Goal: Task Accomplishment & Management: Complete application form

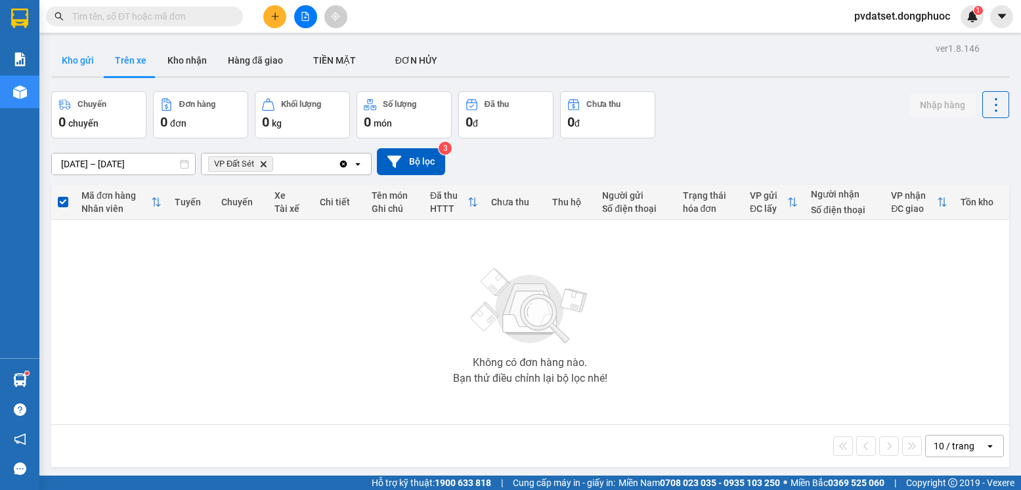
click at [72, 68] on button "Kho gửi" at bounding box center [77, 61] width 53 height 32
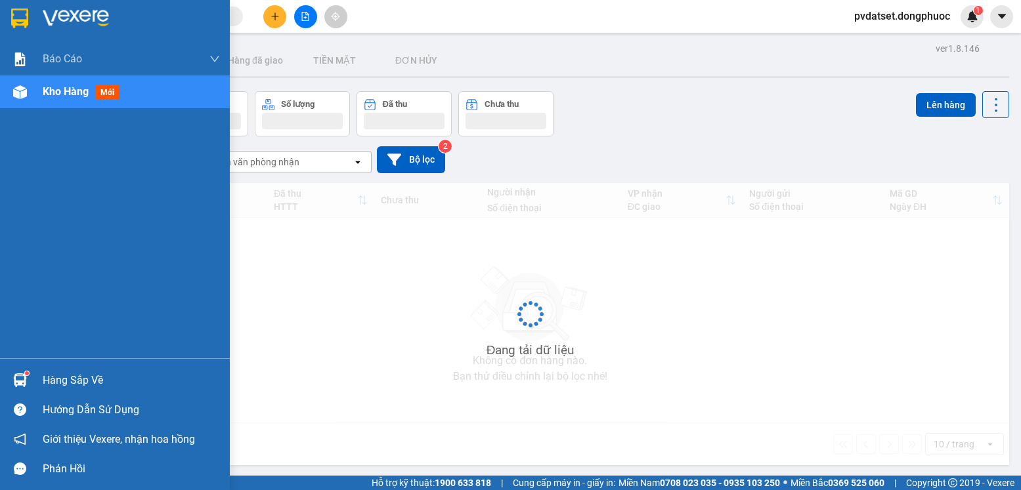
click at [30, 373] on div at bounding box center [20, 380] width 23 height 23
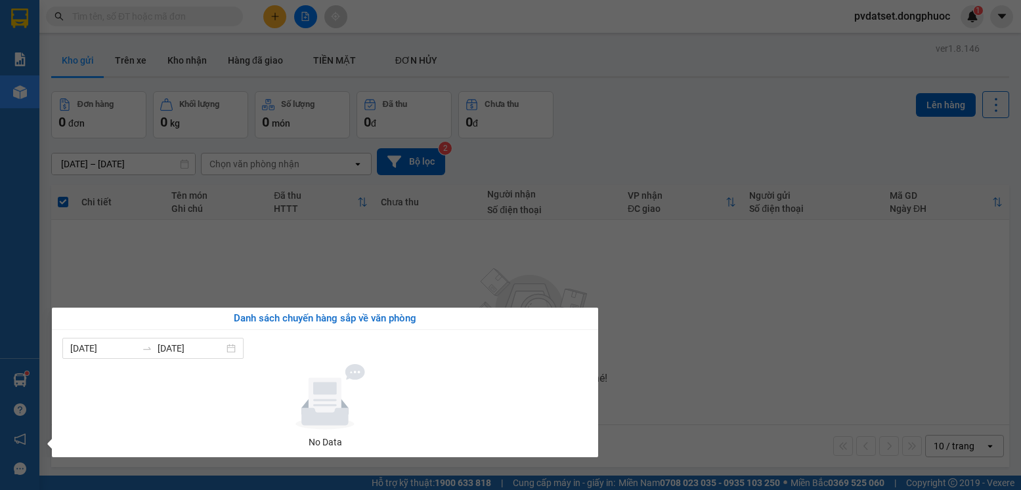
click at [186, 278] on section "Kết quả tìm kiếm ( 0 ) Bộ lọc Ngày tạo đơn gần nhất No Data pvdatset.dongphuoc …" at bounding box center [510, 245] width 1021 height 490
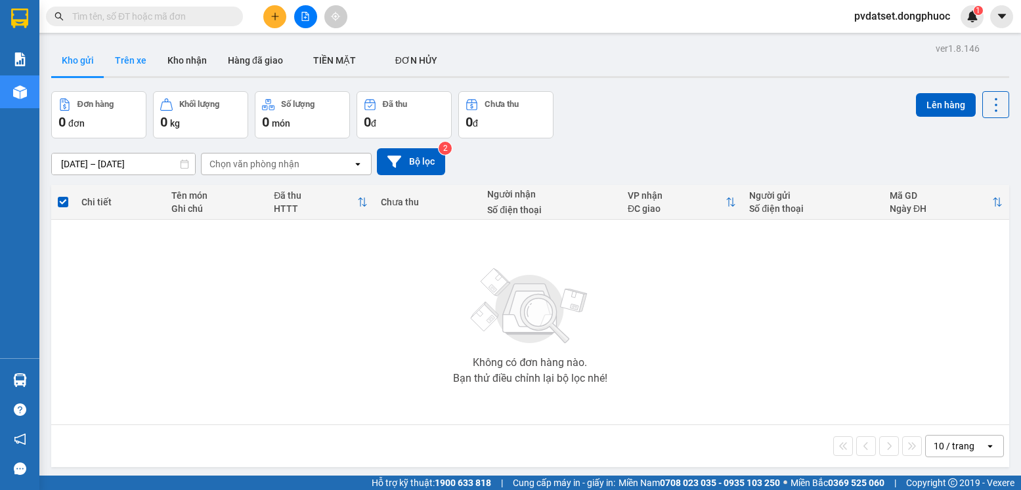
click at [134, 60] on button "Trên xe" at bounding box center [130, 61] width 53 height 32
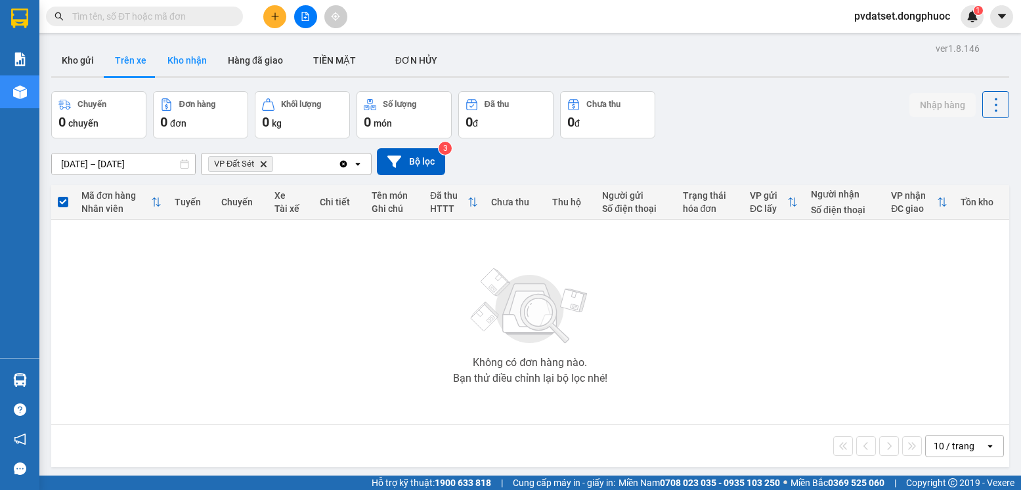
click at [205, 58] on button "Kho nhận" at bounding box center [187, 61] width 60 height 32
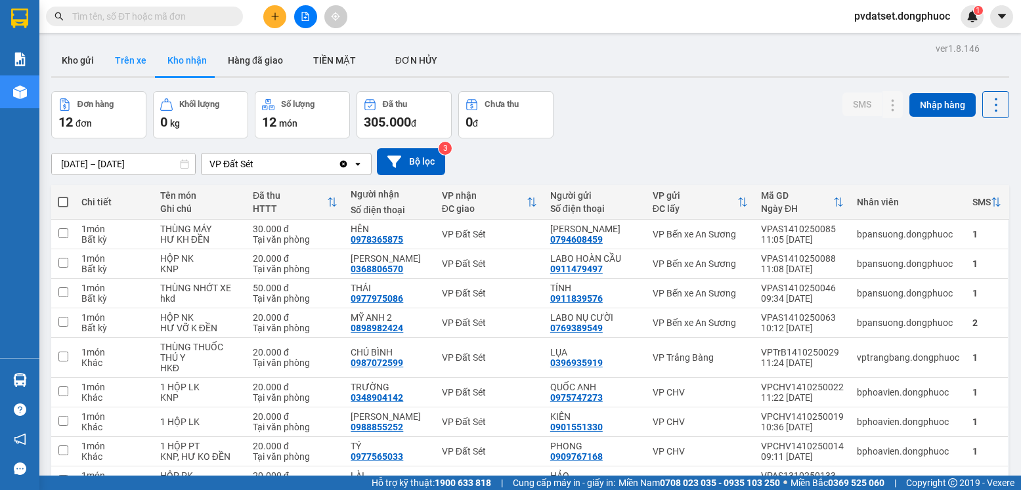
click at [140, 67] on button "Trên xe" at bounding box center [130, 61] width 53 height 32
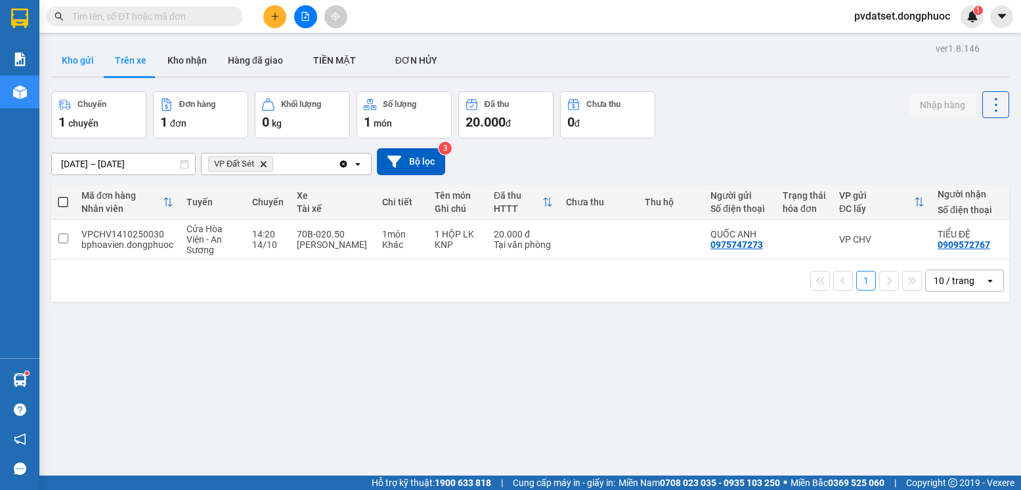
click at [83, 58] on button "Kho gửi" at bounding box center [77, 61] width 53 height 32
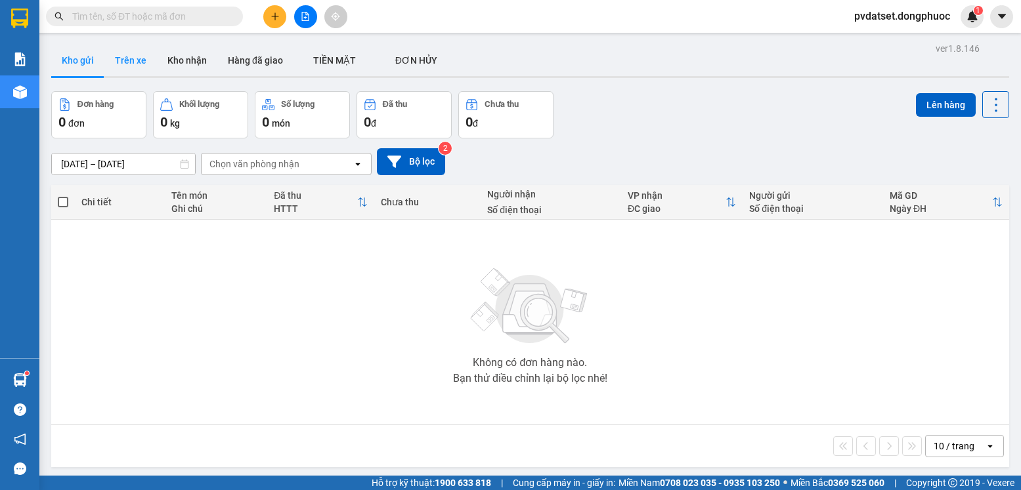
click at [116, 63] on button "Trên xe" at bounding box center [130, 61] width 53 height 32
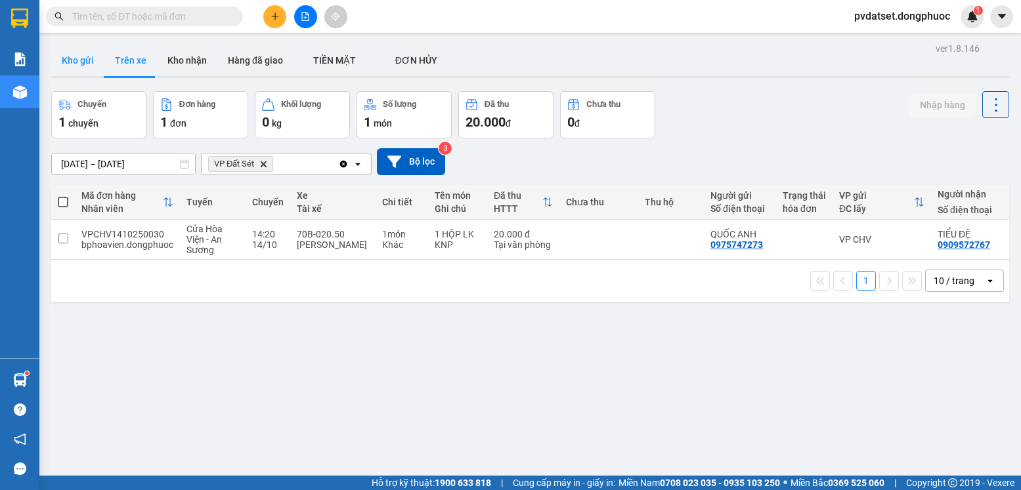
click at [87, 63] on button "Kho gửi" at bounding box center [77, 61] width 53 height 32
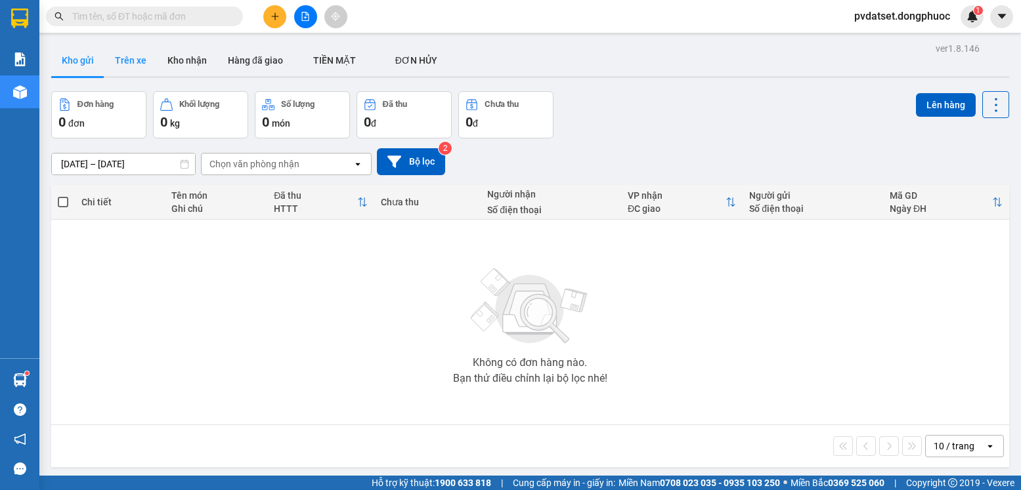
click at [132, 64] on button "Trên xe" at bounding box center [130, 61] width 53 height 32
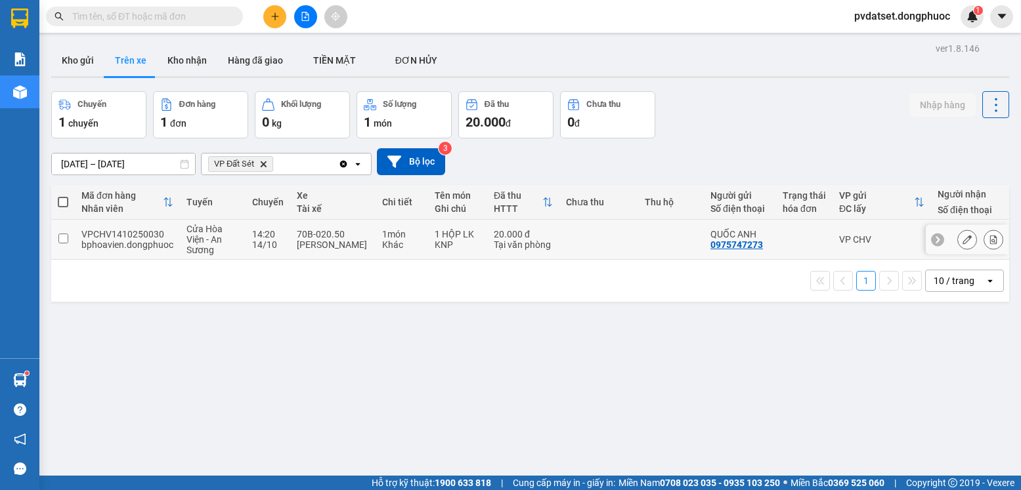
click at [636, 242] on td at bounding box center [598, 240] width 79 height 40
checkbox input "true"
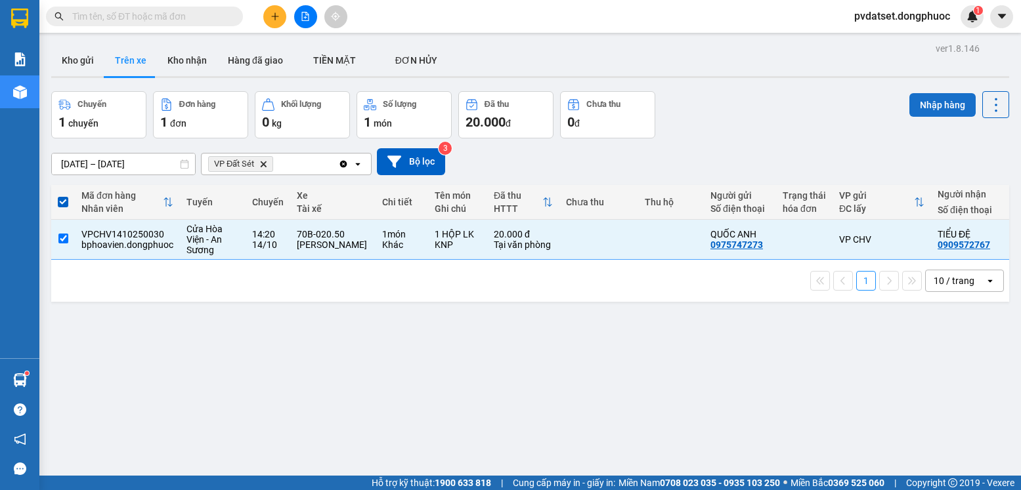
click at [924, 105] on button "Nhập hàng" at bounding box center [942, 105] width 66 height 24
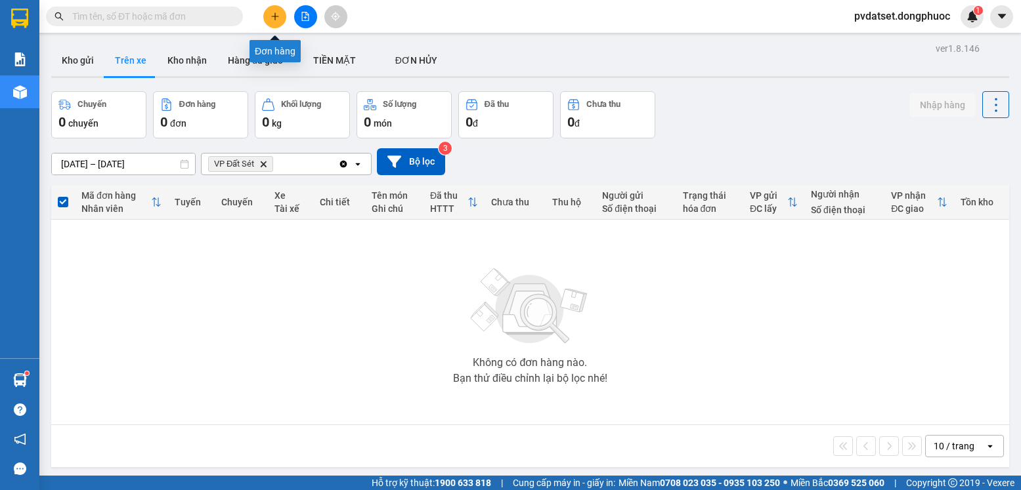
click at [268, 13] on button at bounding box center [274, 16] width 23 height 23
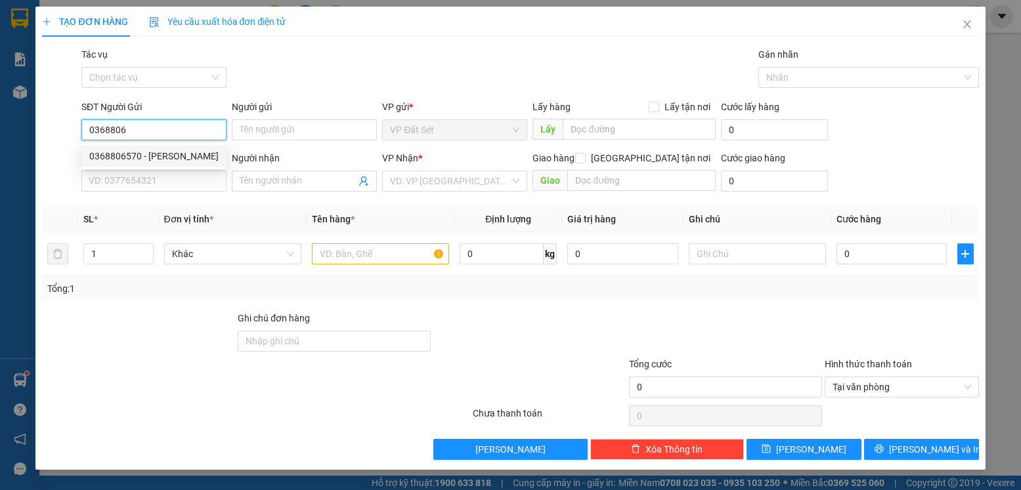
click at [173, 149] on div "0368806570 - [PERSON_NAME]" at bounding box center [153, 156] width 129 height 14
type input "0368806570"
type input "[PERSON_NAME]"
type input "0911479497"
type input "LABO HOÀN CẦU"
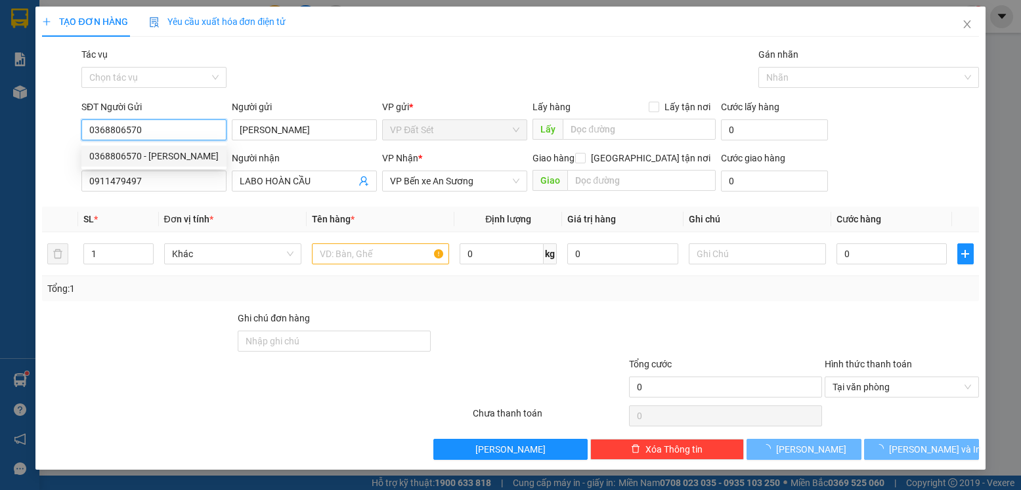
type input "20.000"
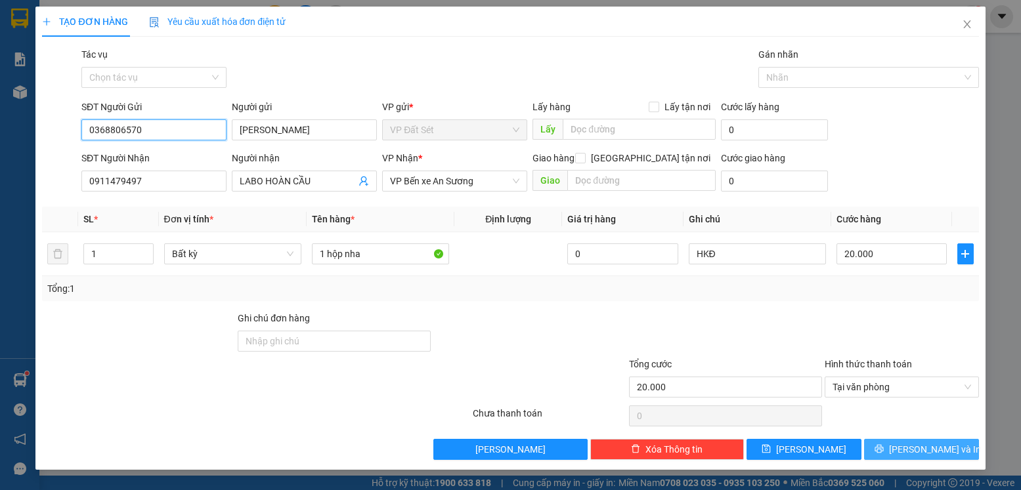
type input "0368806570"
click at [952, 446] on button "[PERSON_NAME] và In" at bounding box center [921, 449] width 115 height 21
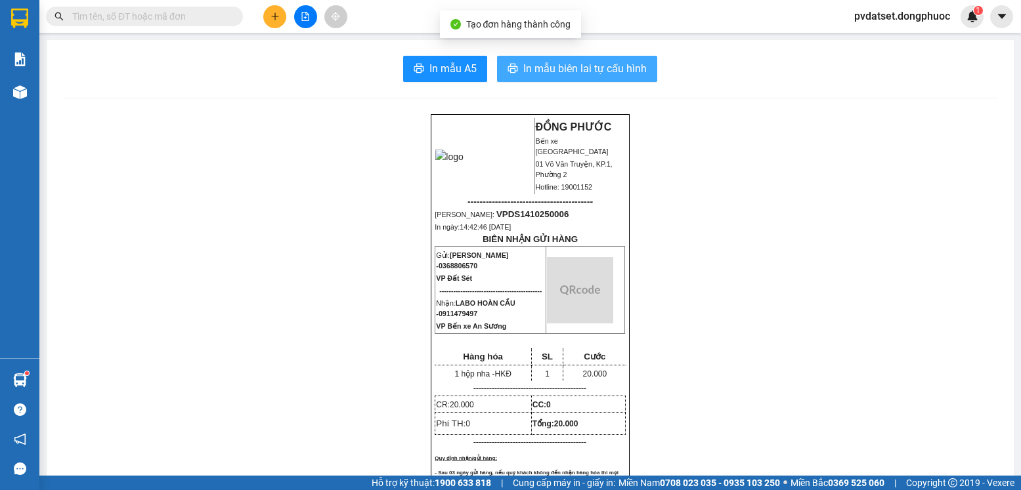
click at [636, 73] on span "In mẫu biên lai tự cấu hình" at bounding box center [584, 68] width 123 height 16
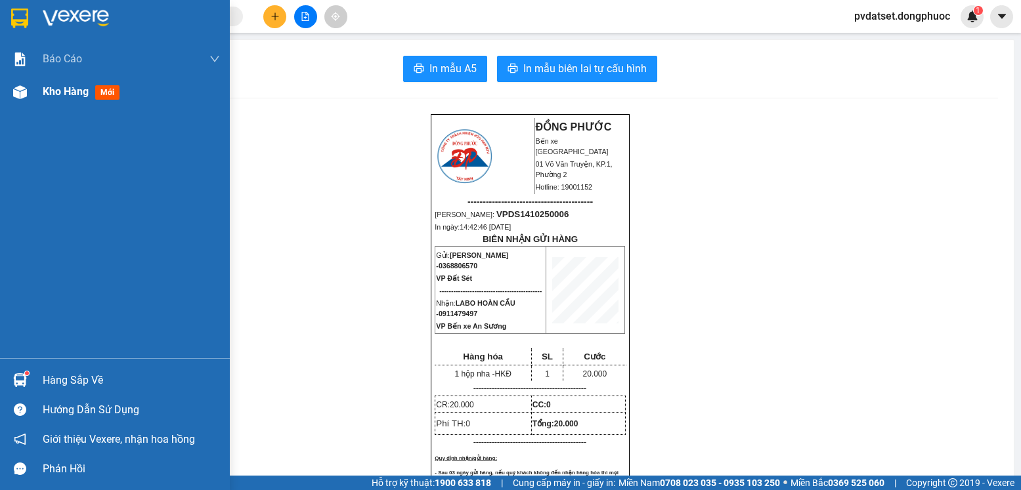
drag, startPoint x: 54, startPoint y: 91, endPoint x: 167, endPoint y: 107, distance: 114.8
click at [55, 91] on span "Kho hàng" at bounding box center [66, 91] width 46 height 12
